Goal: Task Accomplishment & Management: Use online tool/utility

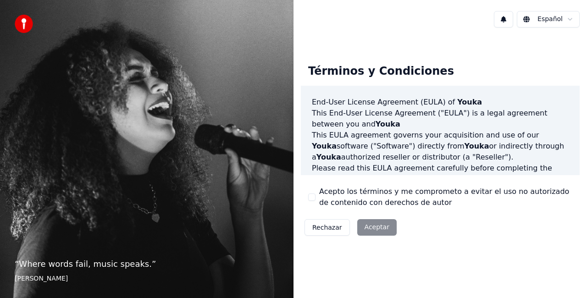
click at [376, 229] on div "Rechazar Aceptar" at bounding box center [351, 228] width 100 height 24
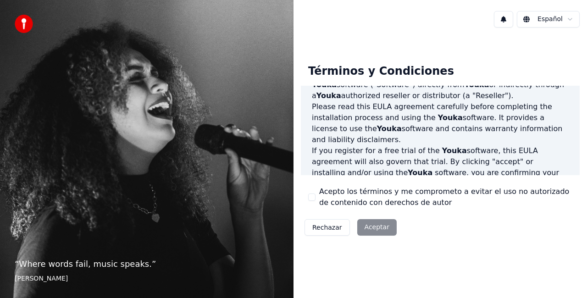
scroll to position [92, 0]
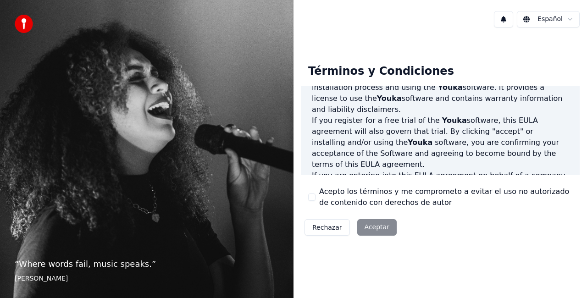
click at [369, 231] on div "Rechazar Aceptar" at bounding box center [351, 228] width 100 height 24
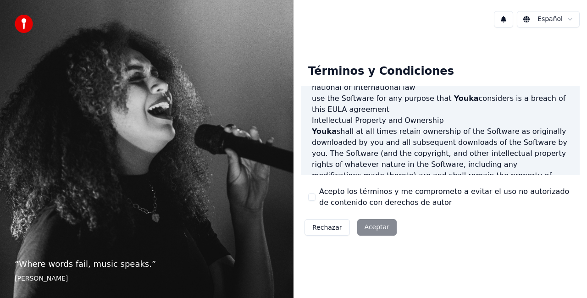
scroll to position [642, 0]
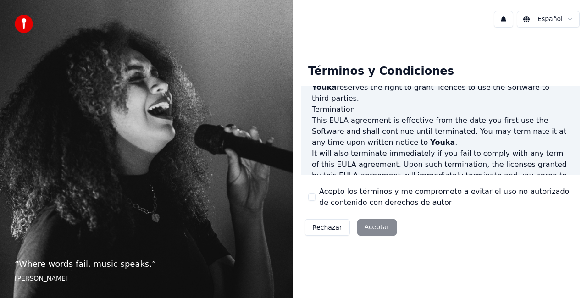
click at [372, 224] on div "Rechazar Aceptar" at bounding box center [351, 228] width 100 height 24
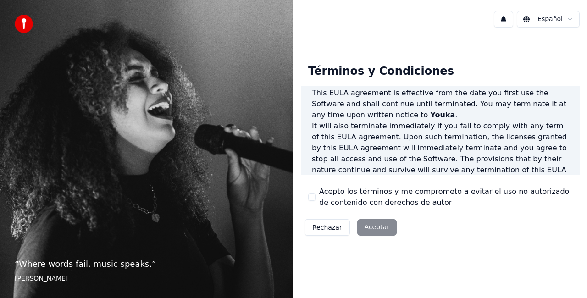
click at [549, 21] on html "“ Where words fail, music speaks. ” Hans Christian Andersen Español Términos y …" at bounding box center [293, 149] width 587 height 298
click at [376, 227] on div "Rechazar Aceptar" at bounding box center [351, 228] width 100 height 24
click at [377, 227] on div "Rechazar Aceptar" at bounding box center [351, 228] width 100 height 24
click at [312, 201] on button "Acepto los términos y me comprometo a evitar el uso no autorizado de contenido …" at bounding box center [311, 197] width 7 height 7
click at [364, 227] on button "Aceptar" at bounding box center [376, 227] width 39 height 17
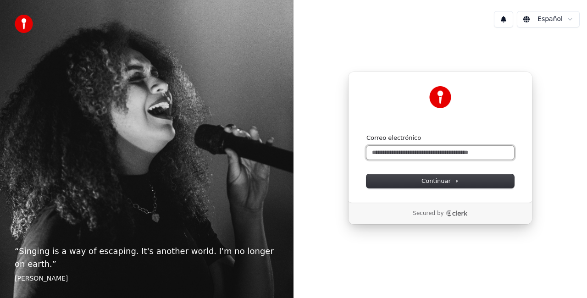
click at [430, 148] on input "Correo electrónico" at bounding box center [441, 153] width 148 height 14
click at [426, 153] on input "Correo electrónico" at bounding box center [441, 153] width 148 height 14
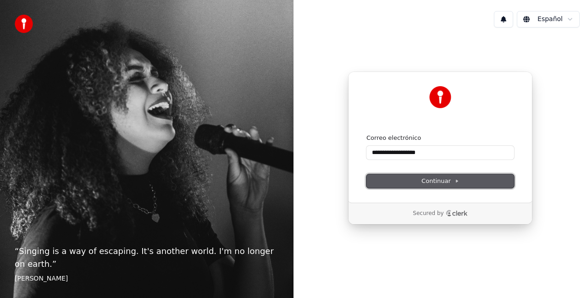
click at [436, 184] on span "Continuar" at bounding box center [441, 181] width 38 height 8
type input "**********"
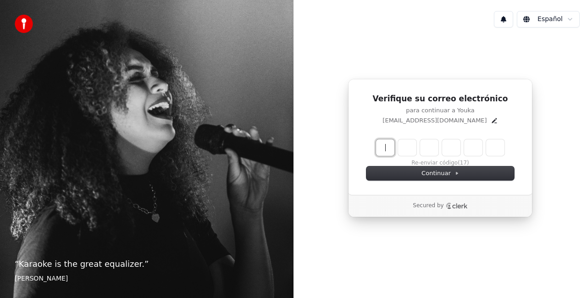
click at [390, 148] on input "Enter verification code" at bounding box center [449, 147] width 147 height 17
type input "******"
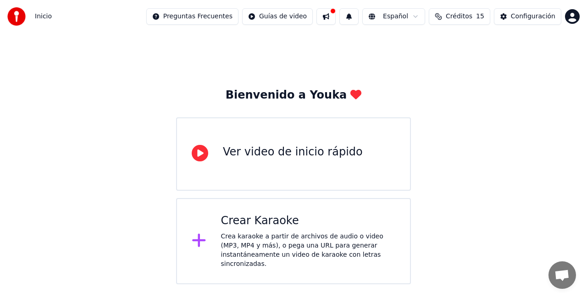
click at [238, 245] on div "Crea karaoke a partir de archivos de audio o video (MP3, MP4 y más), o pega una…" at bounding box center [308, 250] width 175 height 37
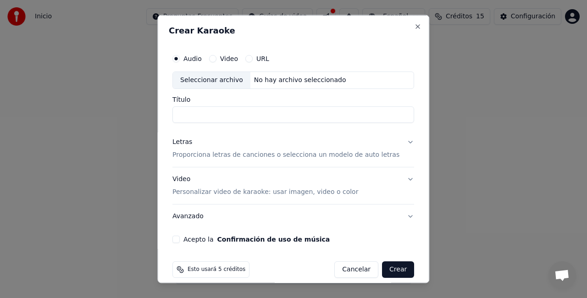
click at [205, 78] on div "Seleccionar archivo" at bounding box center [212, 80] width 78 height 17
type input "**********"
click at [259, 158] on p "Proporciona letras de canciones o selecciona un modelo de auto letras" at bounding box center [286, 154] width 227 height 9
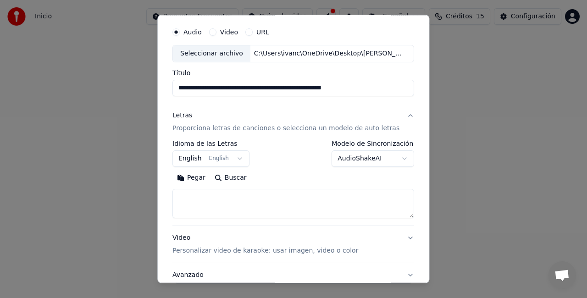
scroll to position [46, 0]
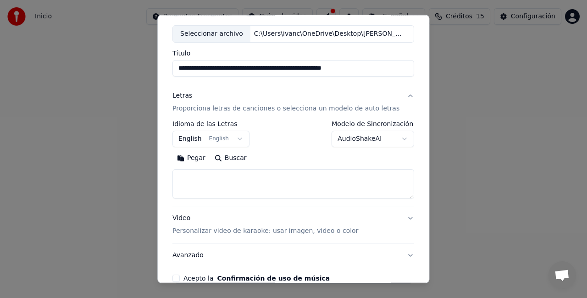
click at [231, 138] on button "English English" at bounding box center [211, 139] width 77 height 17
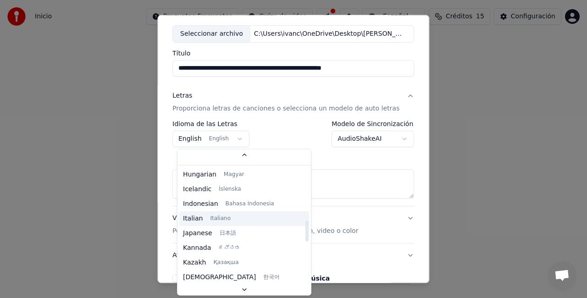
scroll to position [108, 0]
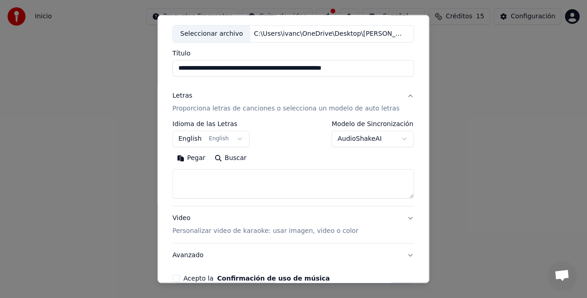
click at [312, 155] on body "**********" at bounding box center [293, 142] width 587 height 284
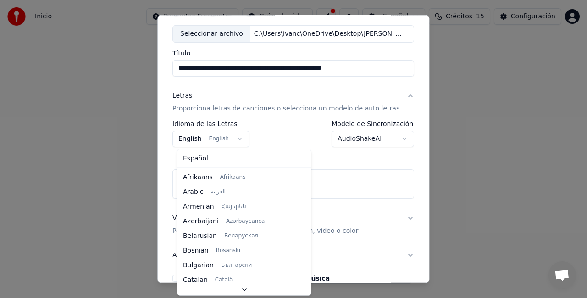
click at [214, 141] on button "English English" at bounding box center [211, 139] width 77 height 17
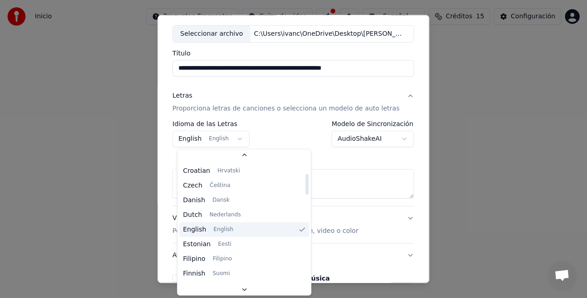
scroll to position [134, 0]
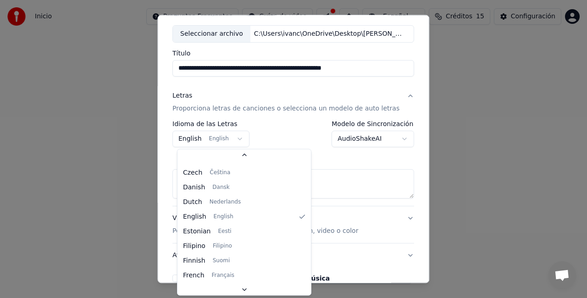
click at [300, 170] on body "**********" at bounding box center [293, 142] width 587 height 284
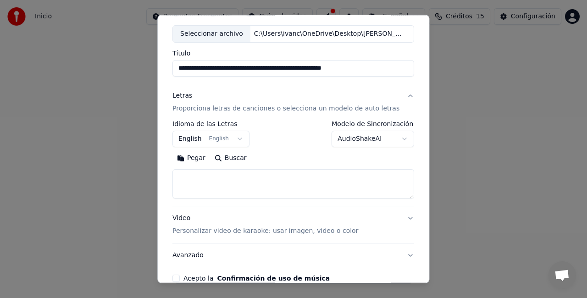
click at [289, 186] on textarea at bounding box center [294, 183] width 242 height 29
paste textarea "**********"
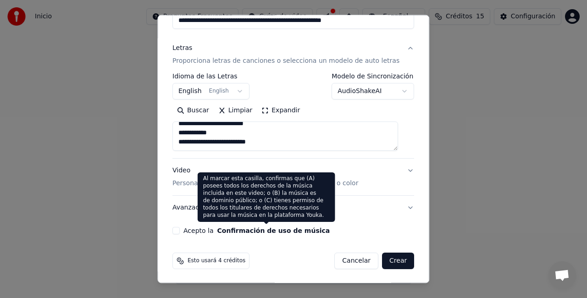
scroll to position [94, 0]
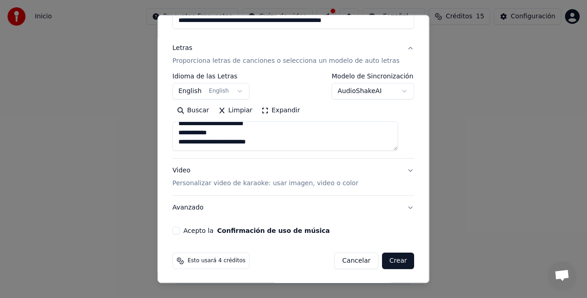
type textarea "**********"
click at [242, 184] on p "Personalizar video de karaoke: usar imagen, video o color" at bounding box center [266, 183] width 186 height 9
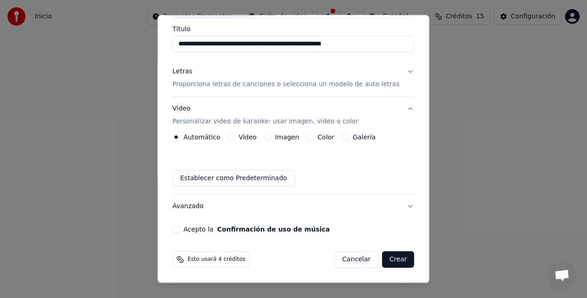
scroll to position [69, 0]
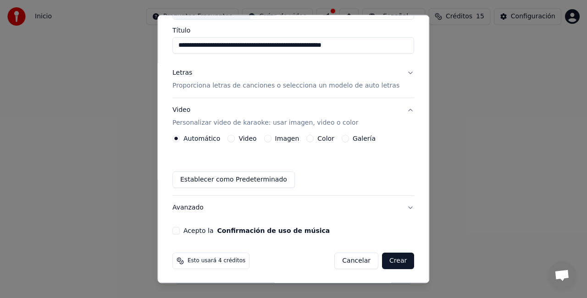
click at [286, 136] on label "Imagen" at bounding box center [287, 138] width 24 height 6
click at [272, 136] on button "Imagen" at bounding box center [267, 138] width 7 height 7
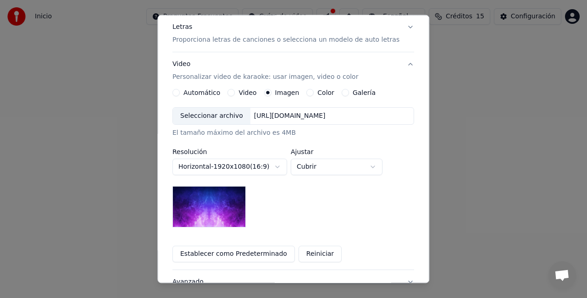
scroll to position [161, 0]
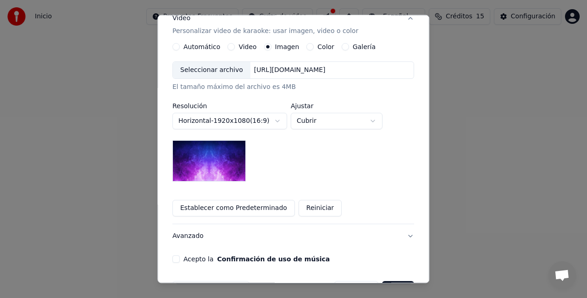
click at [234, 123] on body "**********" at bounding box center [293, 142] width 587 height 284
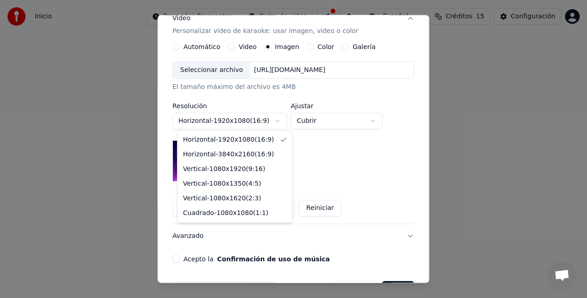
click at [234, 123] on body "**********" at bounding box center [293, 142] width 587 height 284
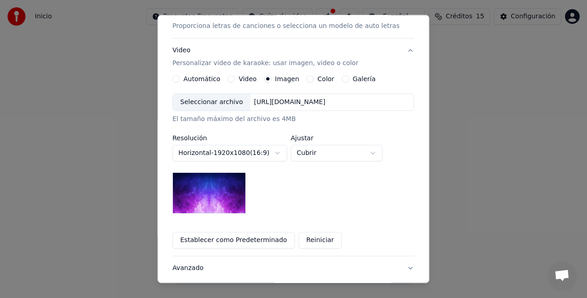
scroll to position [115, 0]
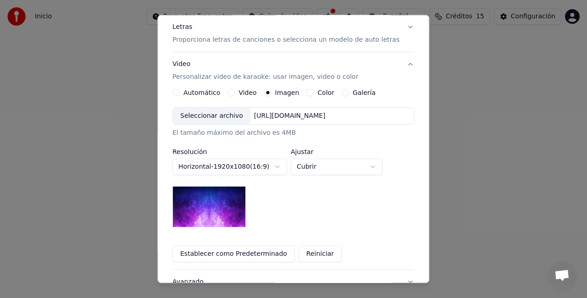
click at [360, 93] on label "Galería" at bounding box center [364, 92] width 23 height 6
click at [349, 93] on button "Galería" at bounding box center [345, 92] width 7 height 7
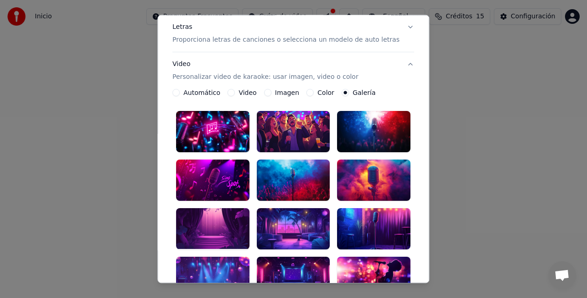
click at [203, 93] on label "Automático" at bounding box center [202, 92] width 37 height 6
click at [180, 93] on button "Automático" at bounding box center [176, 92] width 7 height 7
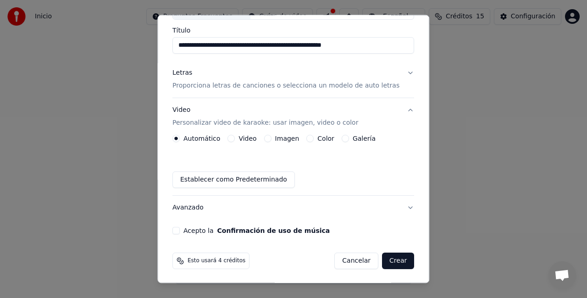
click at [357, 139] on label "Galería" at bounding box center [364, 138] width 23 height 6
click at [349, 139] on button "Galería" at bounding box center [345, 138] width 7 height 7
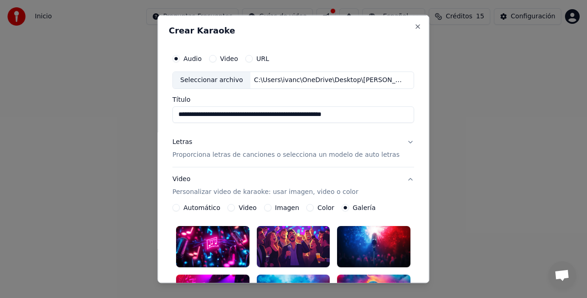
scroll to position [92, 0]
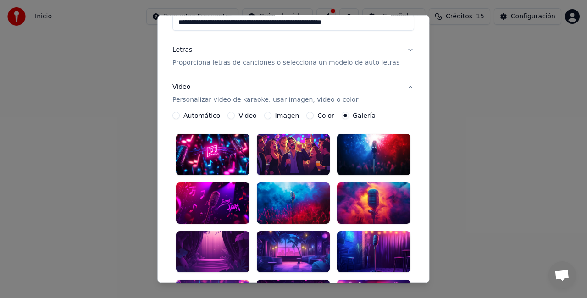
click at [292, 197] on div at bounding box center [293, 203] width 73 height 41
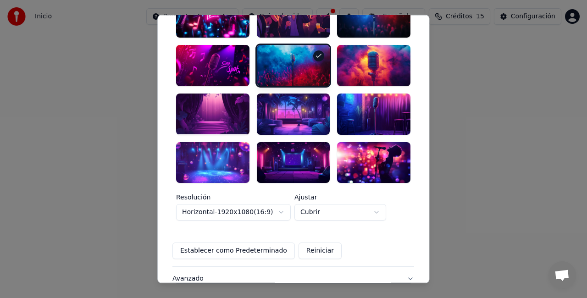
scroll to position [289, 0]
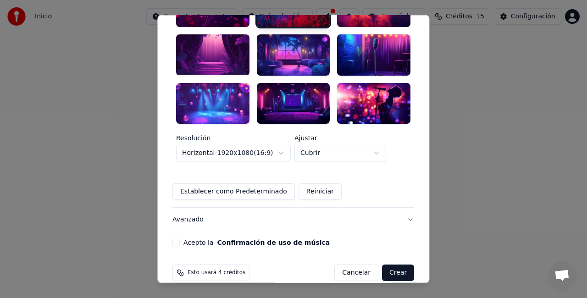
click at [382, 265] on button "Crear" at bounding box center [398, 273] width 32 height 17
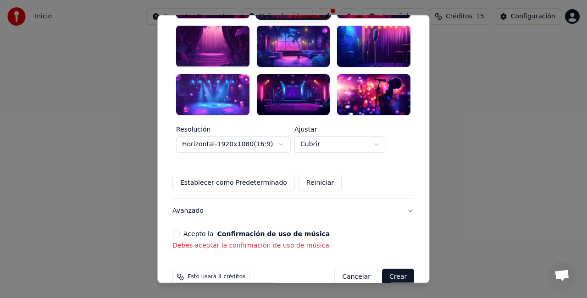
scroll to position [301, 0]
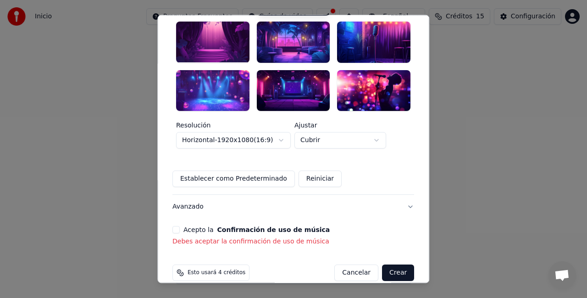
click at [209, 227] on label "Acepto la Confirmación de uso de música" at bounding box center [257, 230] width 146 height 6
click at [180, 227] on button "Acepto la Confirmación de uso de música" at bounding box center [176, 230] width 7 height 7
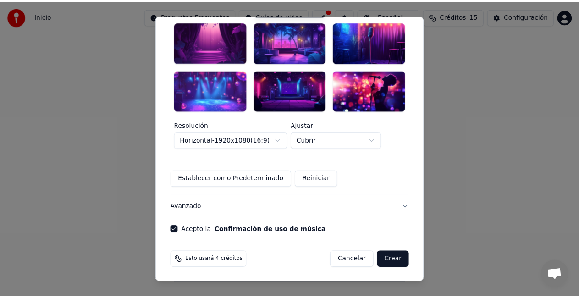
scroll to position [289, 0]
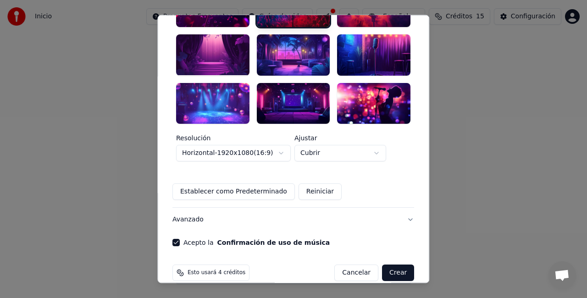
click at [389, 265] on button "Crear" at bounding box center [398, 273] width 32 height 17
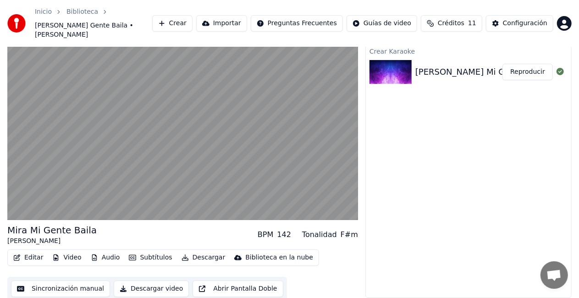
scroll to position [15, 0]
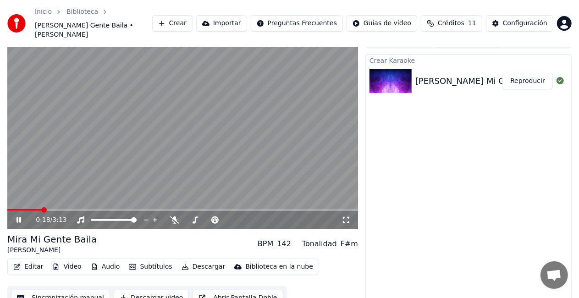
click at [67, 211] on div "0:18 / 3:13" at bounding box center [182, 220] width 351 height 18
click at [69, 199] on video at bounding box center [182, 130] width 351 height 197
click at [75, 209] on span at bounding box center [182, 210] width 351 height 2
click at [22, 217] on icon at bounding box center [25, 220] width 21 height 7
click at [106, 219] on span at bounding box center [99, 220] width 16 height 2
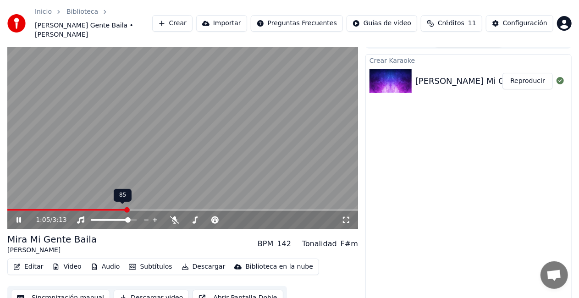
click at [130, 217] on span at bounding box center [128, 220] width 6 height 6
click at [19, 217] on icon at bounding box center [25, 220] width 21 height 7
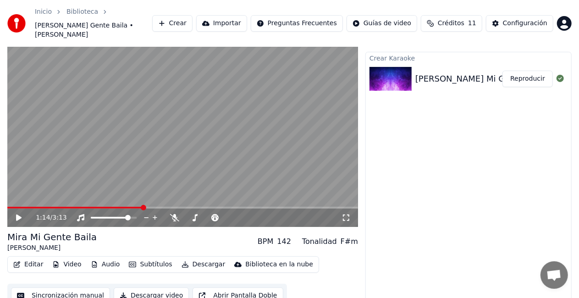
scroll to position [17, 0]
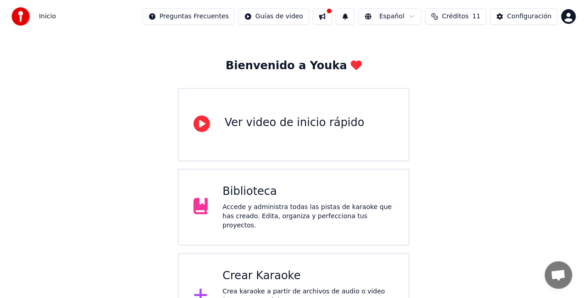
scroll to position [58, 0]
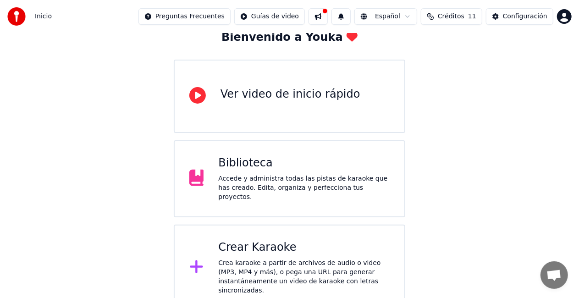
click at [239, 252] on div "Crear Karaoke Crea karaoke a partir de archivos de audio o video (MP3, MP4 y má…" at bounding box center [304, 267] width 172 height 55
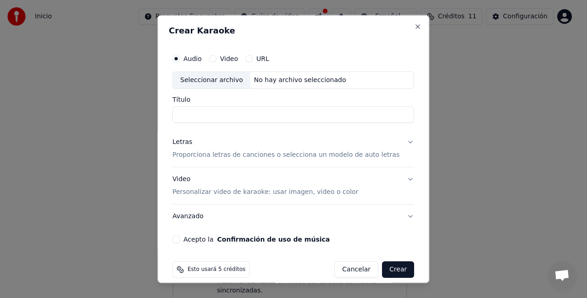
click at [231, 113] on input "Título" at bounding box center [294, 114] width 242 height 17
type input "****"
click at [257, 155] on p "Proporciona letras de canciones o selecciona un modelo de auto letras" at bounding box center [286, 154] width 227 height 9
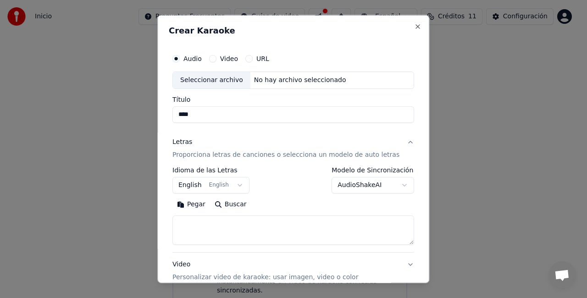
click at [233, 224] on textarea at bounding box center [294, 229] width 242 height 29
paste textarea "**********"
type textarea "**********"
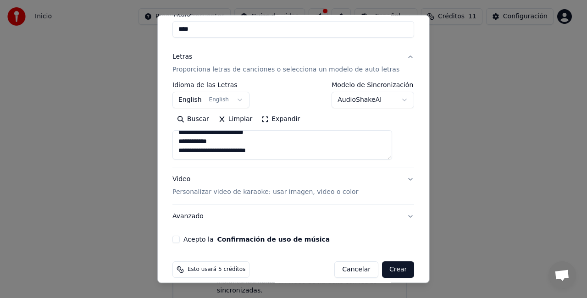
scroll to position [85, 0]
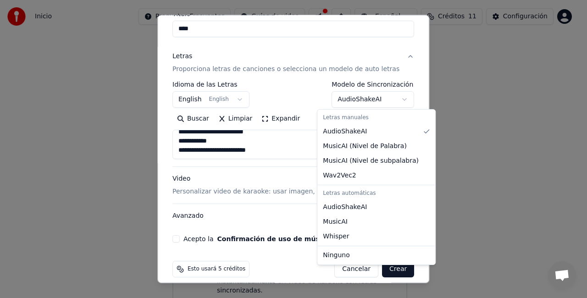
click at [377, 99] on body "**********" at bounding box center [289, 126] width 579 height 369
click at [377, 98] on body "**********" at bounding box center [289, 126] width 579 height 369
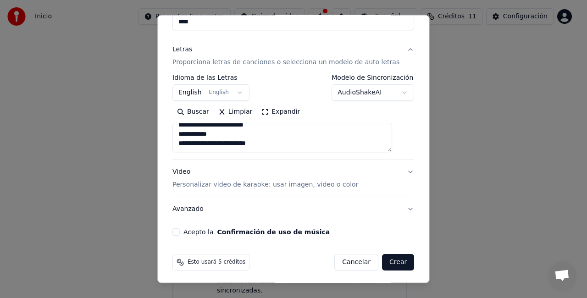
scroll to position [94, 0]
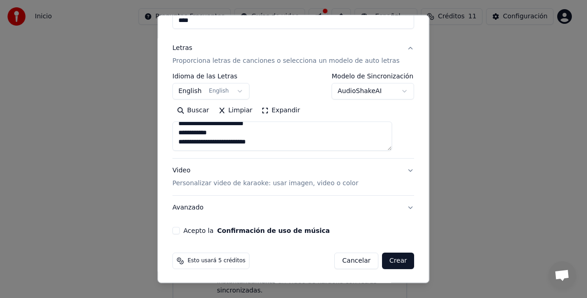
click at [290, 180] on p "Personalizar video de karaoke: usar imagen, video o color" at bounding box center [266, 183] width 186 height 9
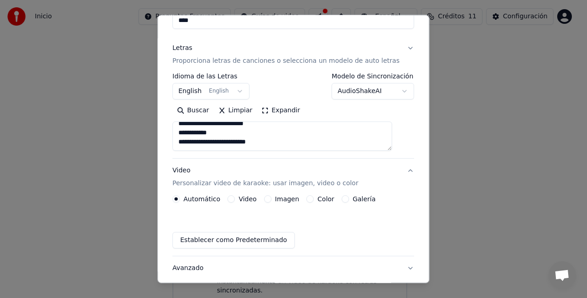
scroll to position [69, 0]
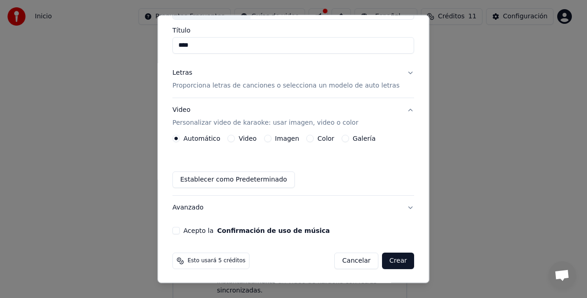
click at [257, 136] on label "Video" at bounding box center [248, 138] width 18 height 6
click at [235, 136] on button "Video" at bounding box center [231, 138] width 7 height 7
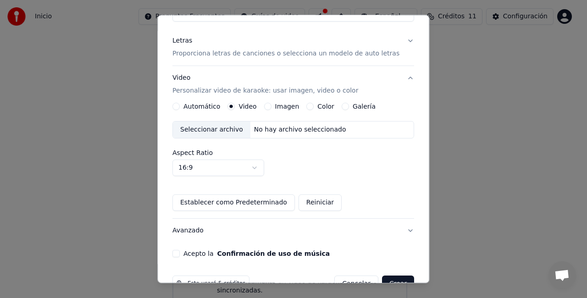
scroll to position [124, 0]
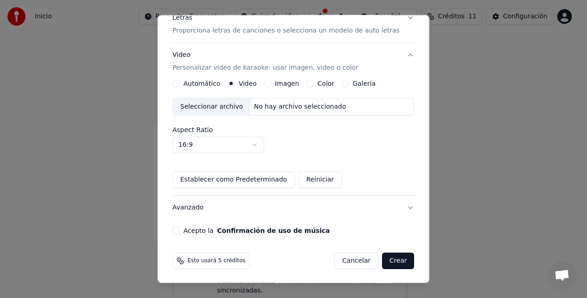
click at [275, 104] on div "No hay archivo seleccionado" at bounding box center [301, 106] width 100 height 9
click at [238, 104] on div "Seleccionar archivo" at bounding box center [212, 107] width 78 height 17
click at [208, 83] on label "Automático" at bounding box center [202, 83] width 37 height 6
click at [180, 83] on button "Automático" at bounding box center [176, 83] width 7 height 7
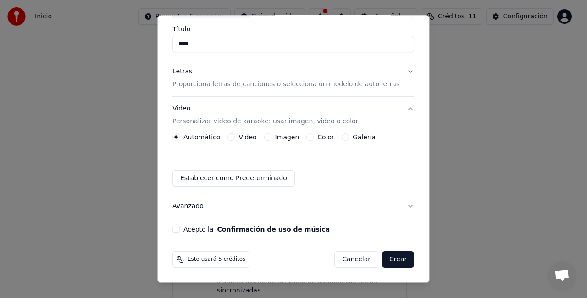
scroll to position [69, 0]
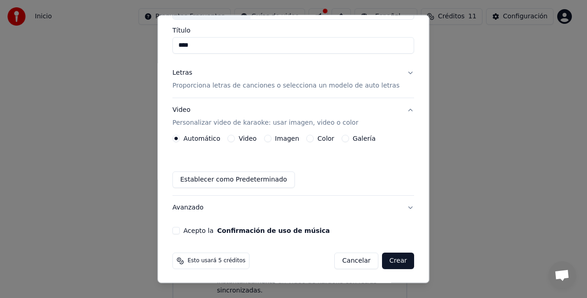
click at [257, 139] on label "Video" at bounding box center [248, 138] width 18 height 6
click at [235, 139] on button "Video" at bounding box center [231, 138] width 7 height 7
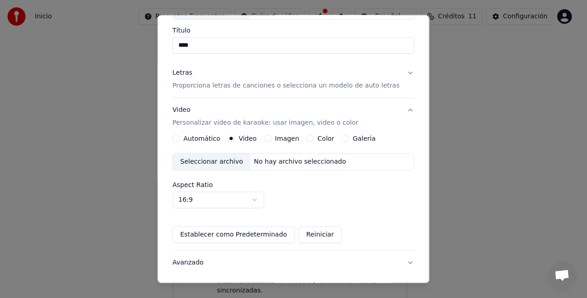
click at [290, 139] on label "Imagen" at bounding box center [287, 138] width 24 height 6
click at [272, 139] on button "Imagen" at bounding box center [267, 138] width 7 height 7
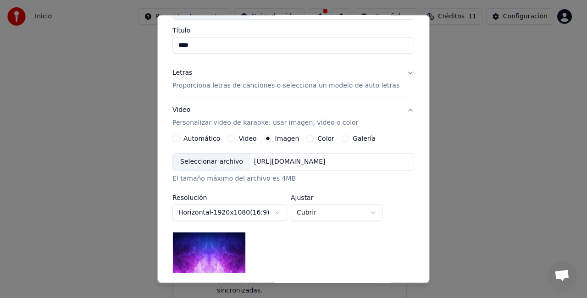
click at [320, 140] on label "Color" at bounding box center [326, 138] width 17 height 6
click at [314, 140] on button "Color" at bounding box center [310, 138] width 7 height 7
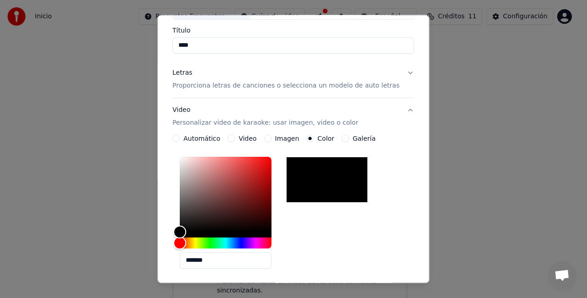
scroll to position [115, 0]
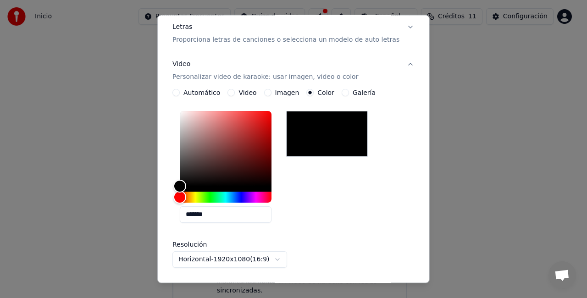
click at [359, 91] on label "Galería" at bounding box center [364, 92] width 23 height 6
click at [349, 91] on button "Galería" at bounding box center [345, 92] width 7 height 7
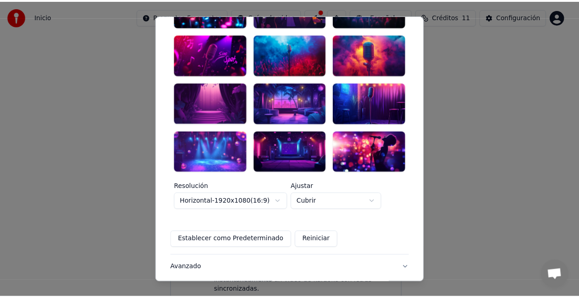
scroll to position [284, 0]
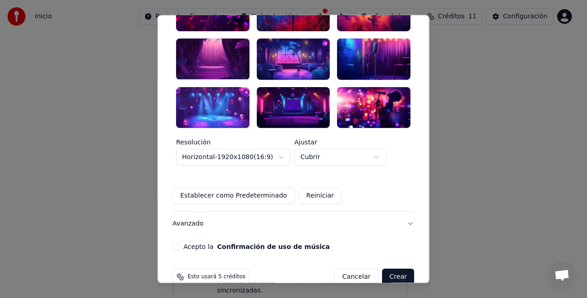
click at [352, 269] on button "Cancelar" at bounding box center [357, 277] width 44 height 17
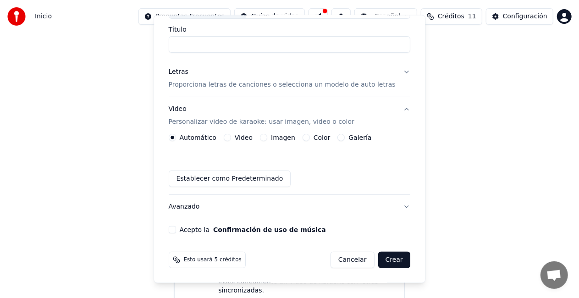
scroll to position [69, 0]
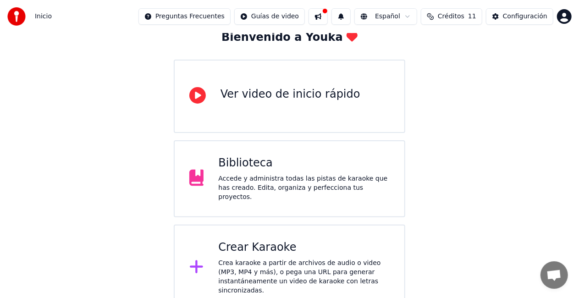
click at [328, 15] on button at bounding box center [318, 16] width 19 height 17
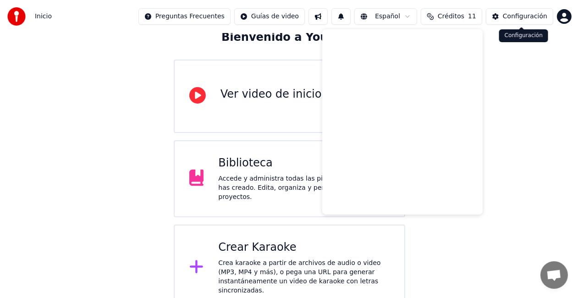
click at [530, 62] on div "Bienvenido a Youka Ver video de inicio rápido Biblioteca Accede y administra to…" at bounding box center [289, 143] width 579 height 336
click at [517, 14] on div "Configuración" at bounding box center [525, 16] width 45 height 9
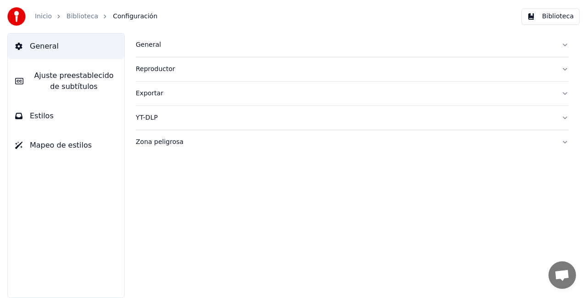
click at [41, 16] on link "Inicio" at bounding box center [43, 16] width 17 height 9
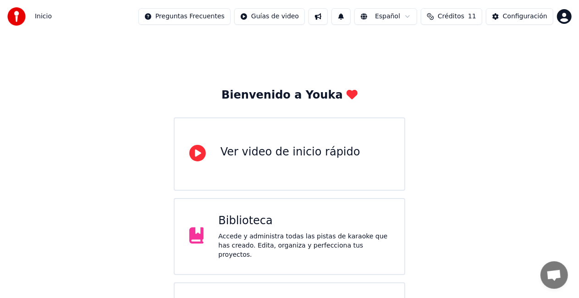
click at [451, 18] on span "Créditos" at bounding box center [451, 16] width 27 height 9
